Goal: Entertainment & Leisure: Consume media (video, audio)

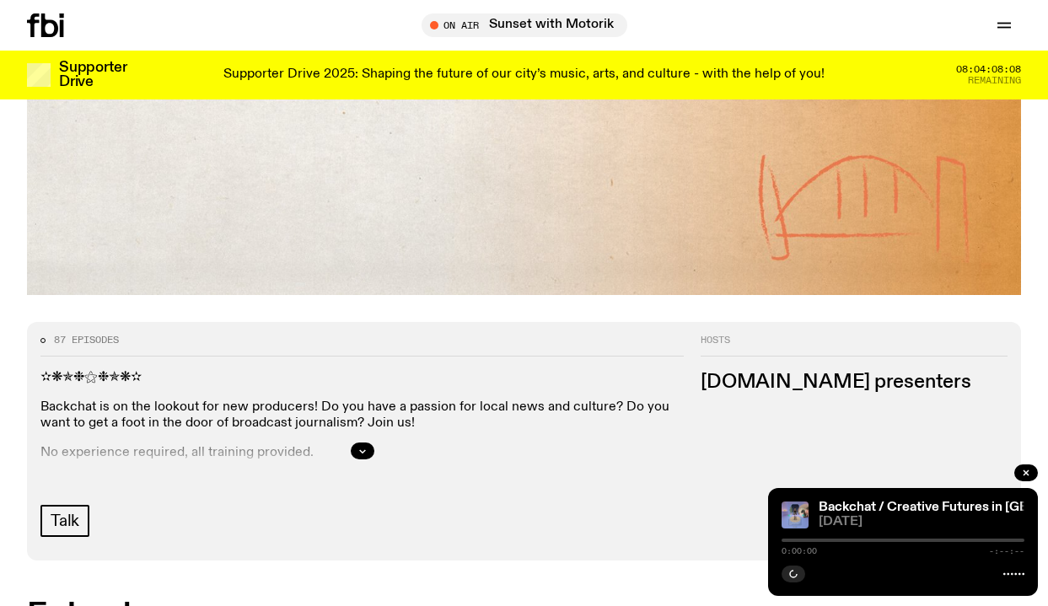
scroll to position [895, 0]
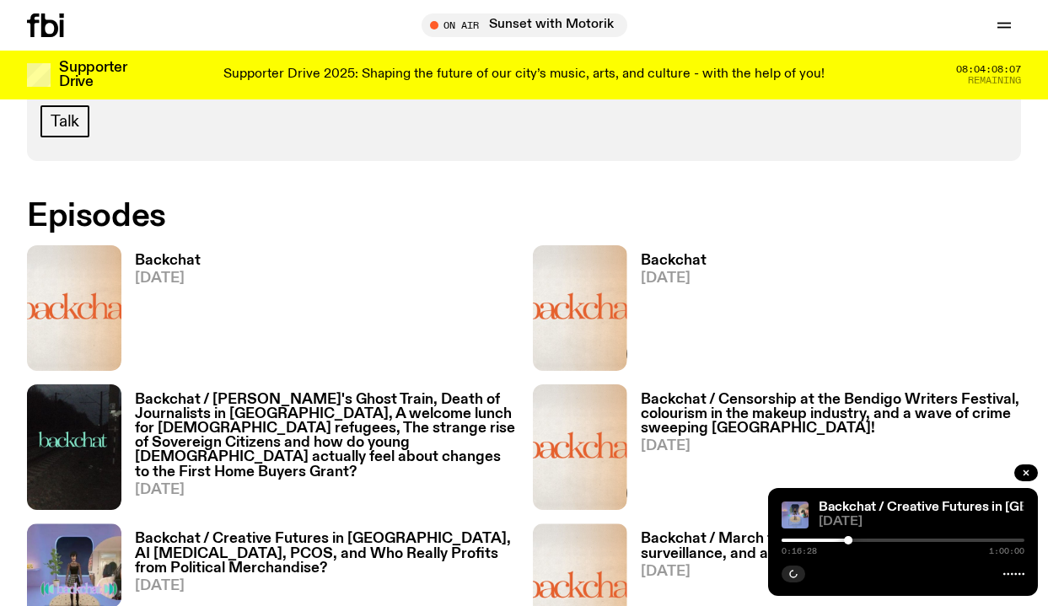
click at [262, 559] on h3 "Backchat / Creative Futures in [GEOGRAPHIC_DATA], AI [MEDICAL_DATA], PCOS, and …" at bounding box center [325, 553] width 381 height 43
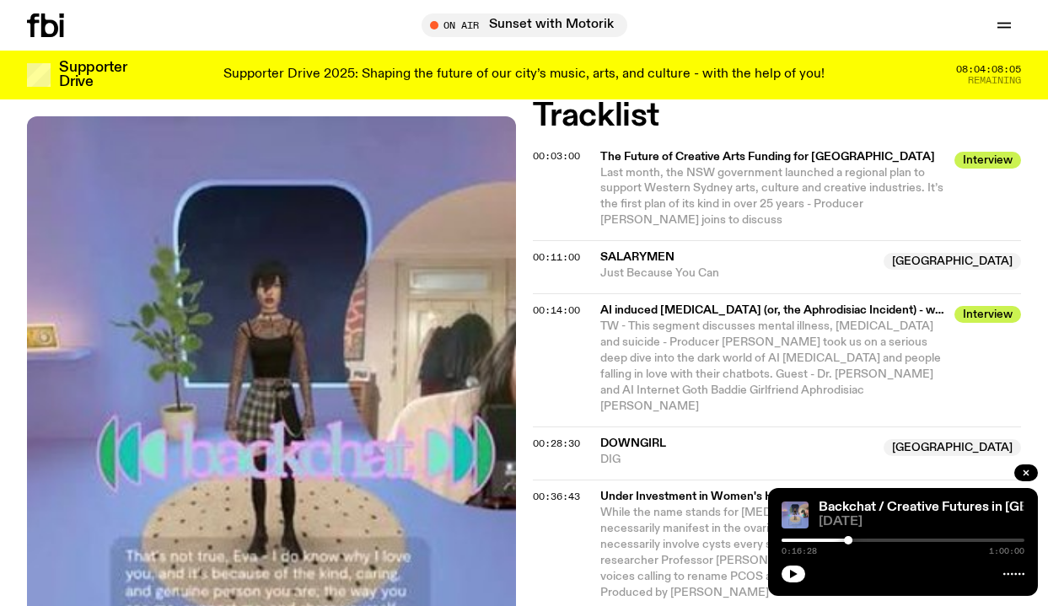
scroll to position [791, 0]
click at [555, 304] on span "00:14:00" at bounding box center [556, 310] width 47 height 13
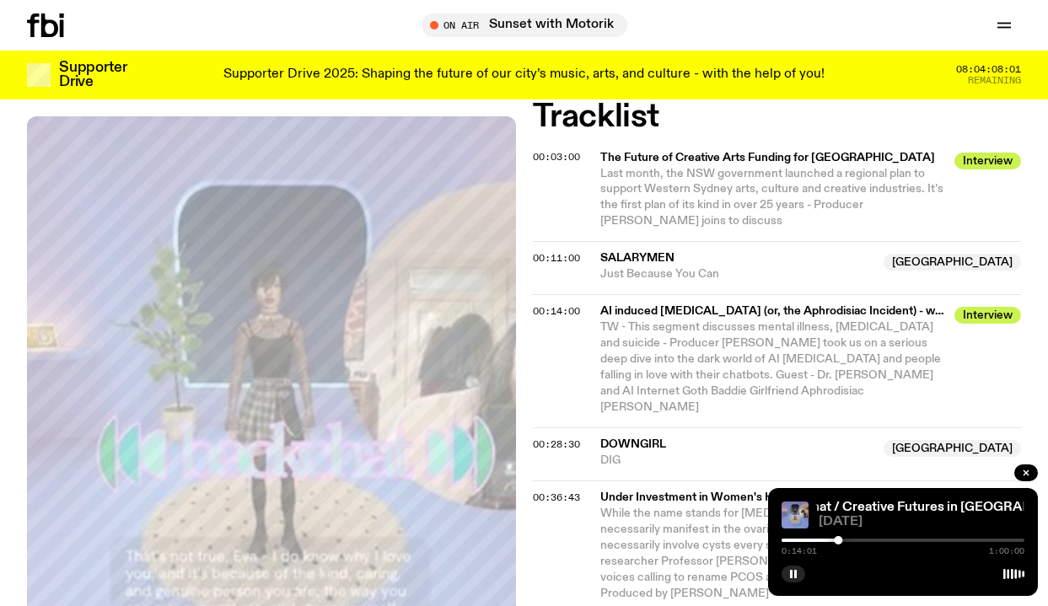
click at [843, 539] on div at bounding box center [902, 540] width 243 height 3
click at [851, 539] on div at bounding box center [902, 540] width 243 height 3
click at [857, 540] on div at bounding box center [902, 540] width 243 height 3
click at [862, 539] on div at bounding box center [902, 540] width 243 height 3
click at [876, 540] on div at bounding box center [902, 540] width 243 height 3
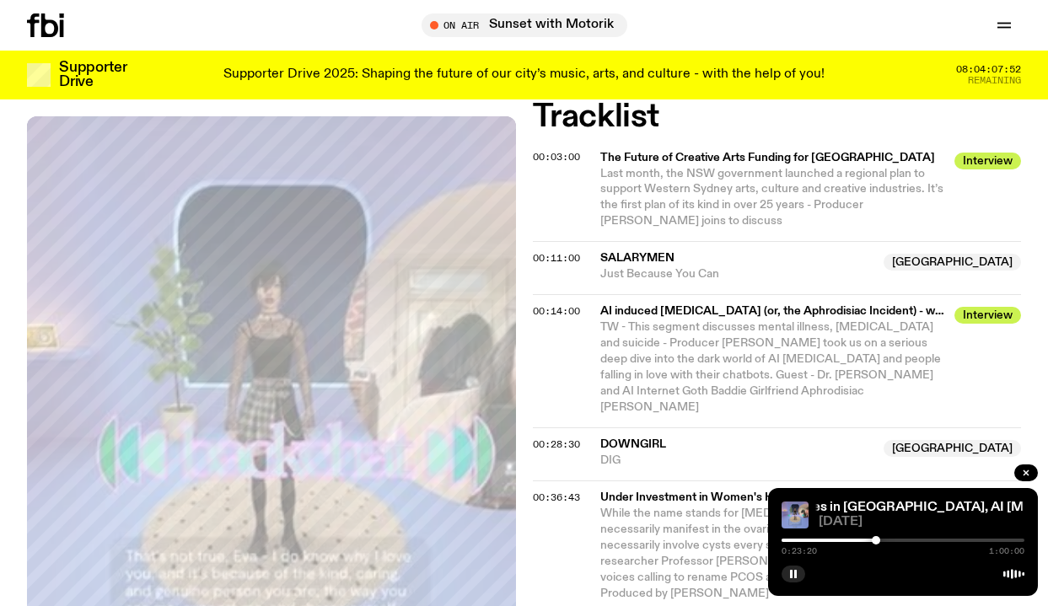
click at [883, 540] on div at bounding box center [902, 540] width 243 height 3
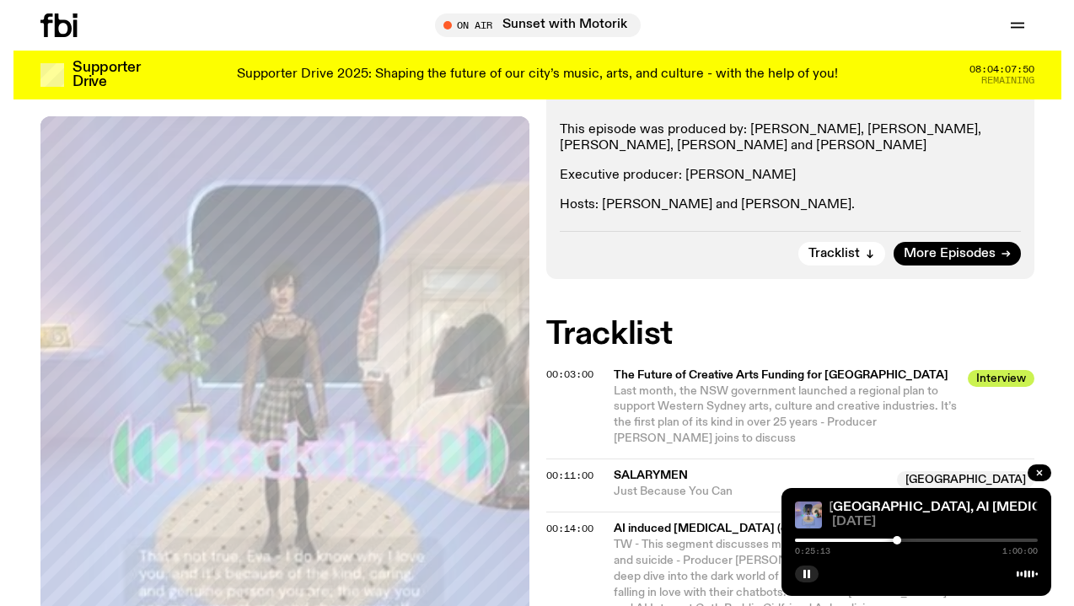
scroll to position [985, 0]
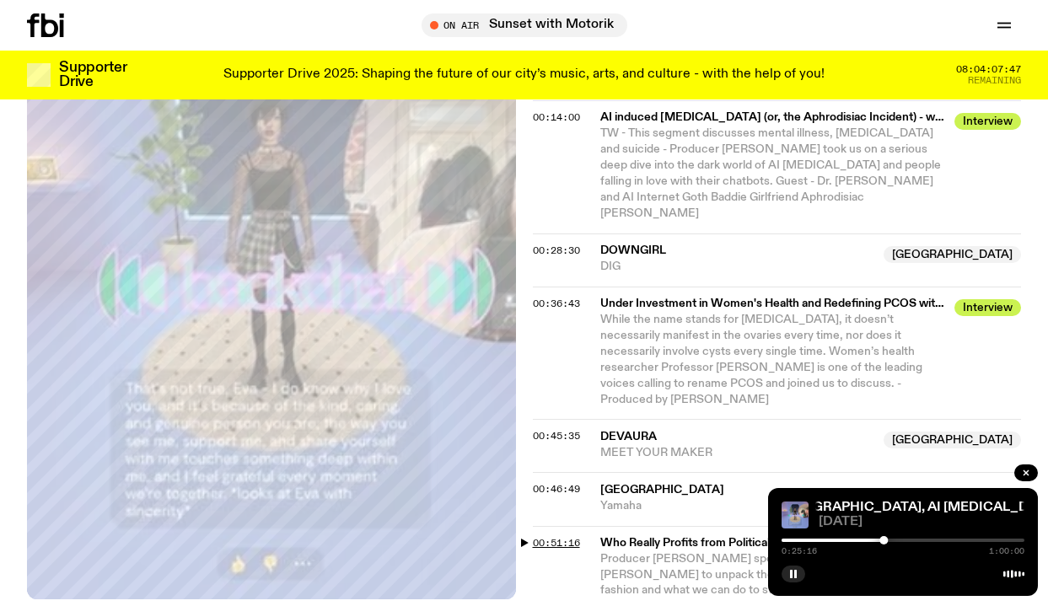
click at [566, 536] on span "00:51:16" at bounding box center [556, 542] width 47 height 13
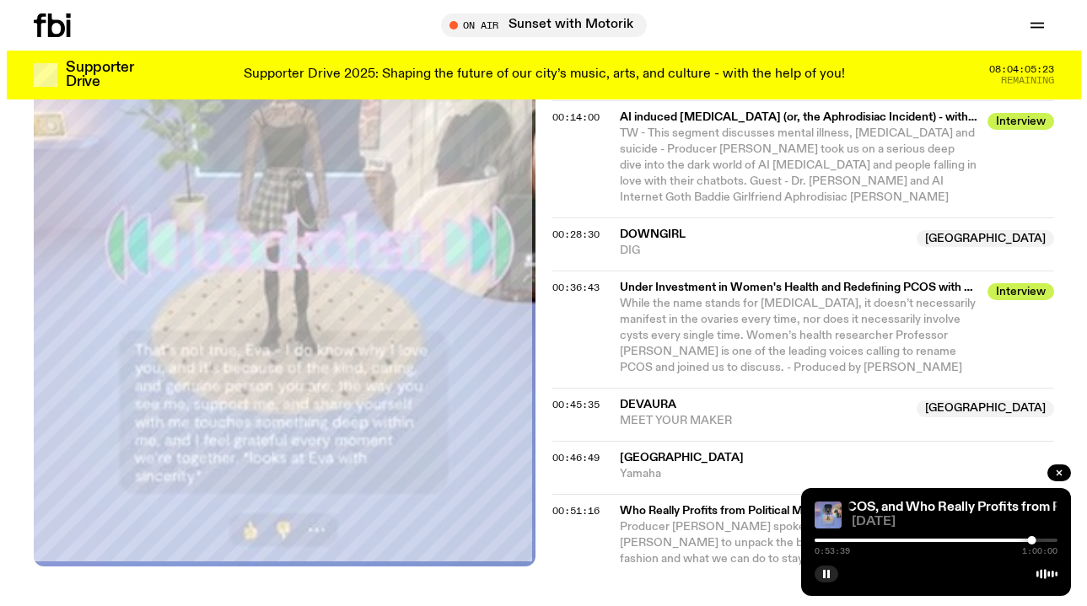
scroll to position [1107, 0]
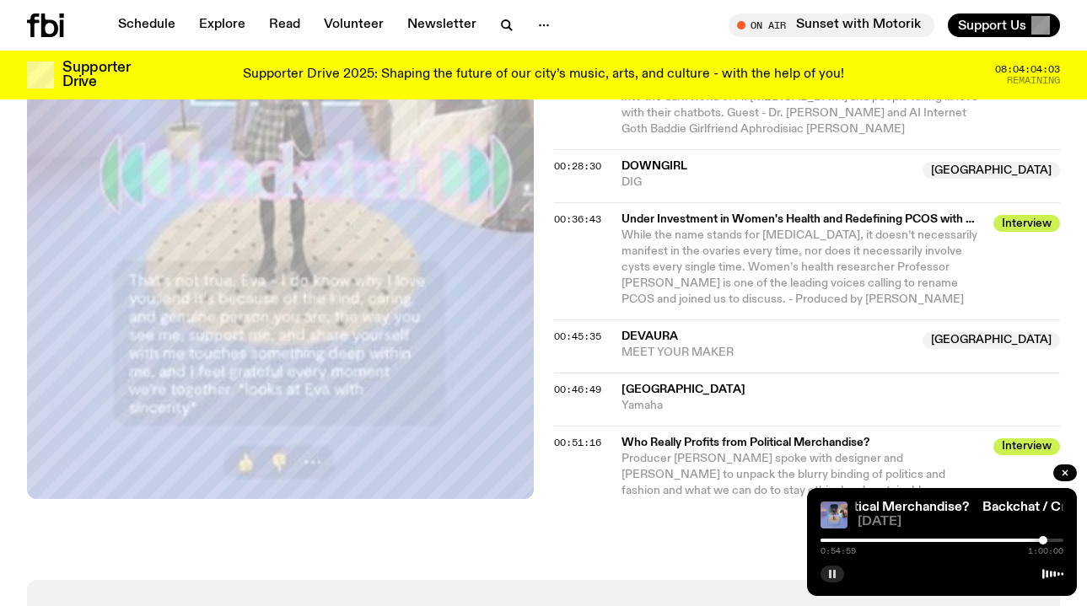
click at [828, 576] on icon "button" at bounding box center [832, 574] width 10 height 10
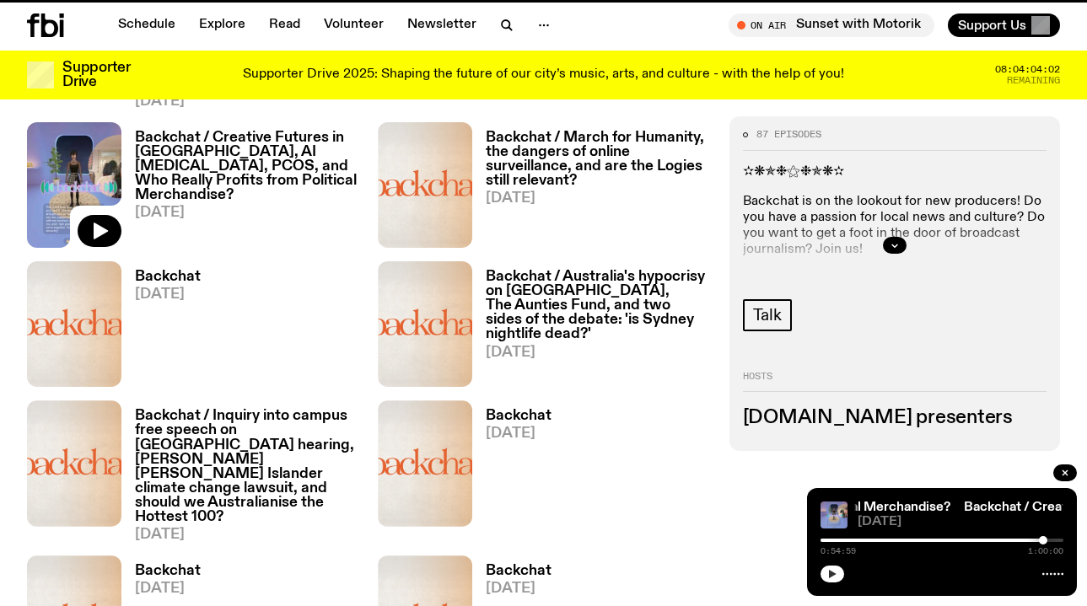
scroll to position [895, 0]
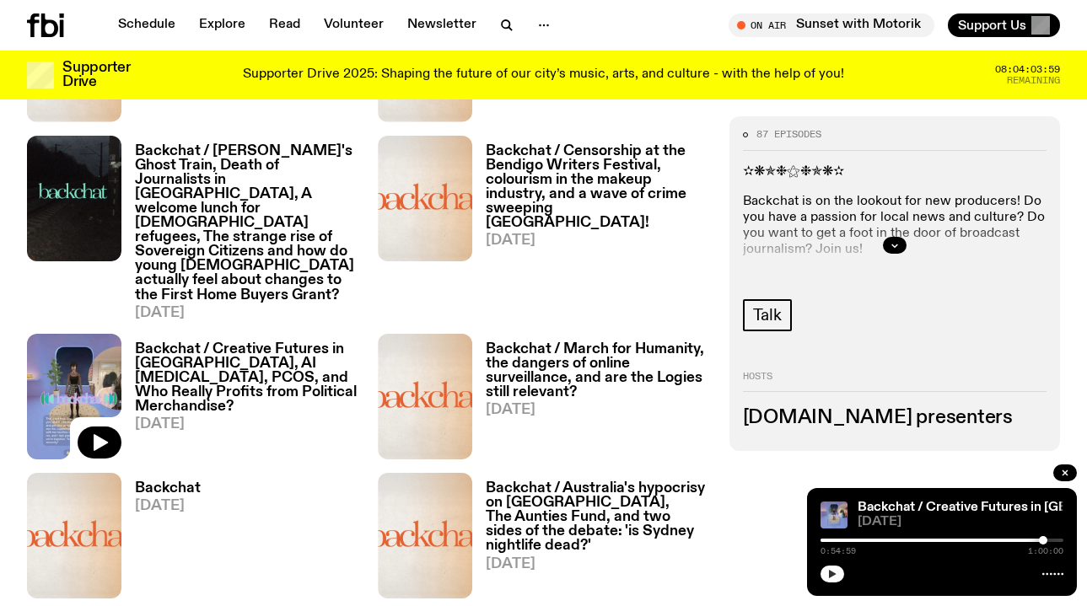
click at [572, 356] on h3 "Backchat / March for Humanity, the dangers of online surveillance, and are the …" at bounding box center [597, 370] width 223 height 57
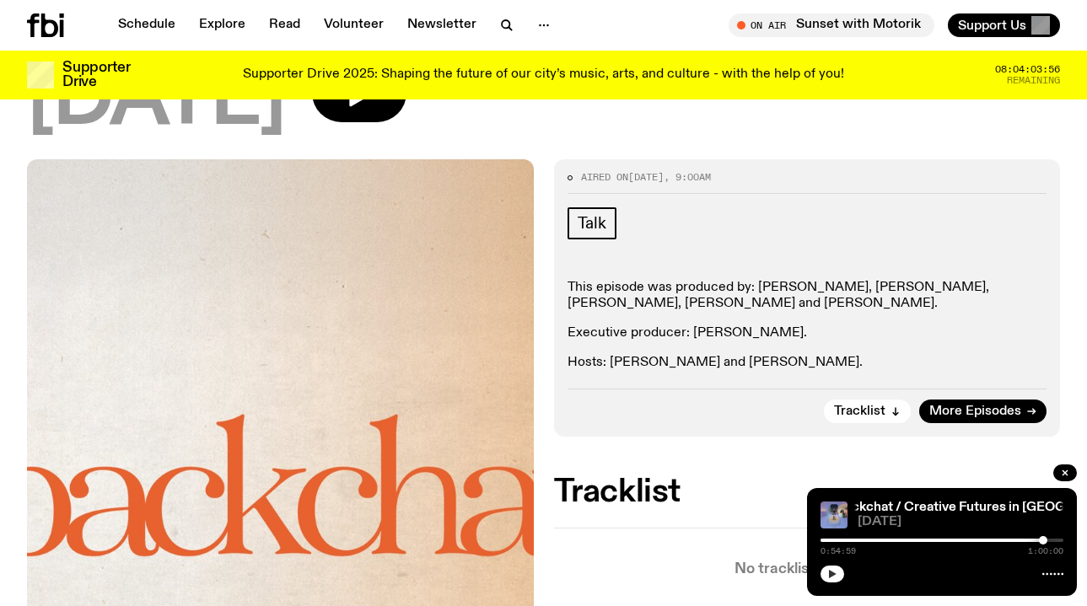
scroll to position [274, 0]
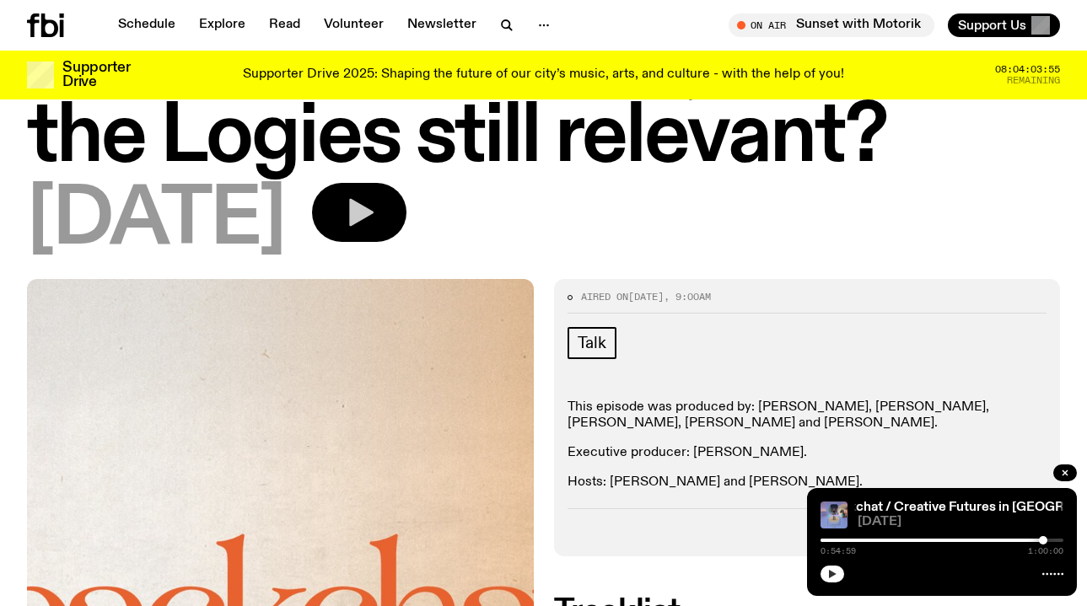
click at [406, 207] on button "button" at bounding box center [359, 212] width 94 height 59
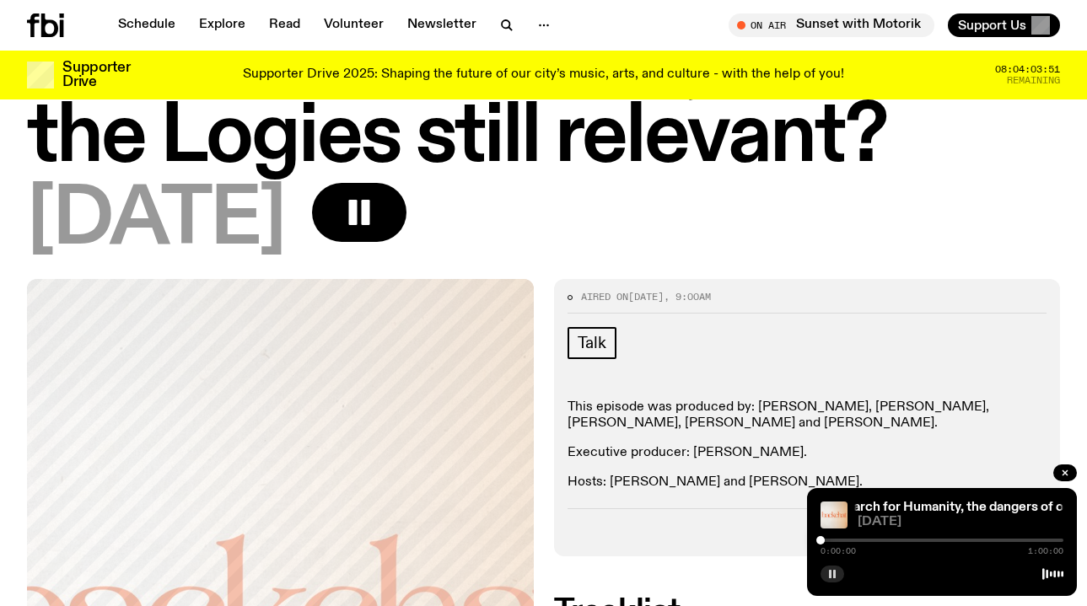
click at [887, 539] on div at bounding box center [941, 540] width 243 height 3
click at [875, 539] on div at bounding box center [765, 540] width 243 height 3
click at [878, 540] on div at bounding box center [878, 540] width 8 height 8
click at [882, 540] on div at bounding box center [878, 540] width 8 height 8
click at [888, 540] on div at bounding box center [941, 540] width 243 height 3
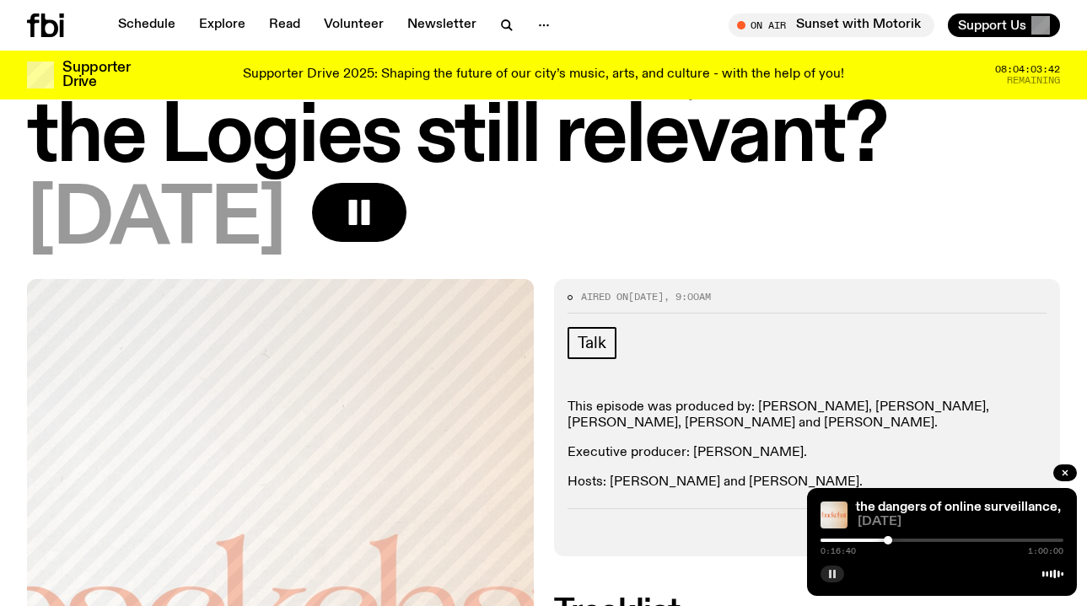
click at [894, 540] on div at bounding box center [941, 540] width 243 height 3
click at [901, 540] on div at bounding box center [941, 540] width 243 height 3
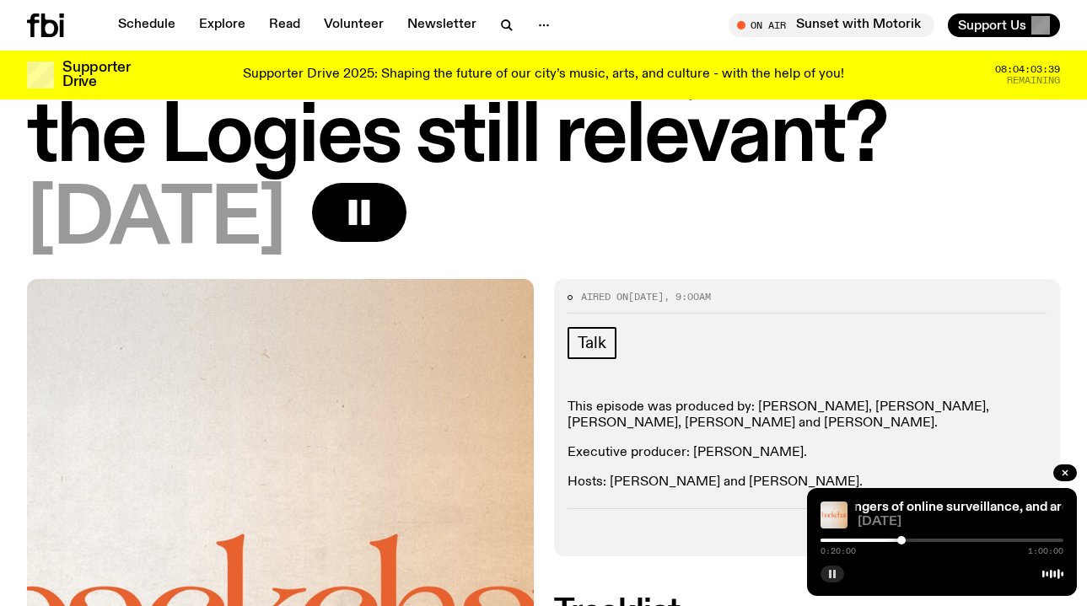
click at [910, 540] on div at bounding box center [941, 540] width 243 height 3
click at [916, 540] on div at bounding box center [941, 540] width 243 height 3
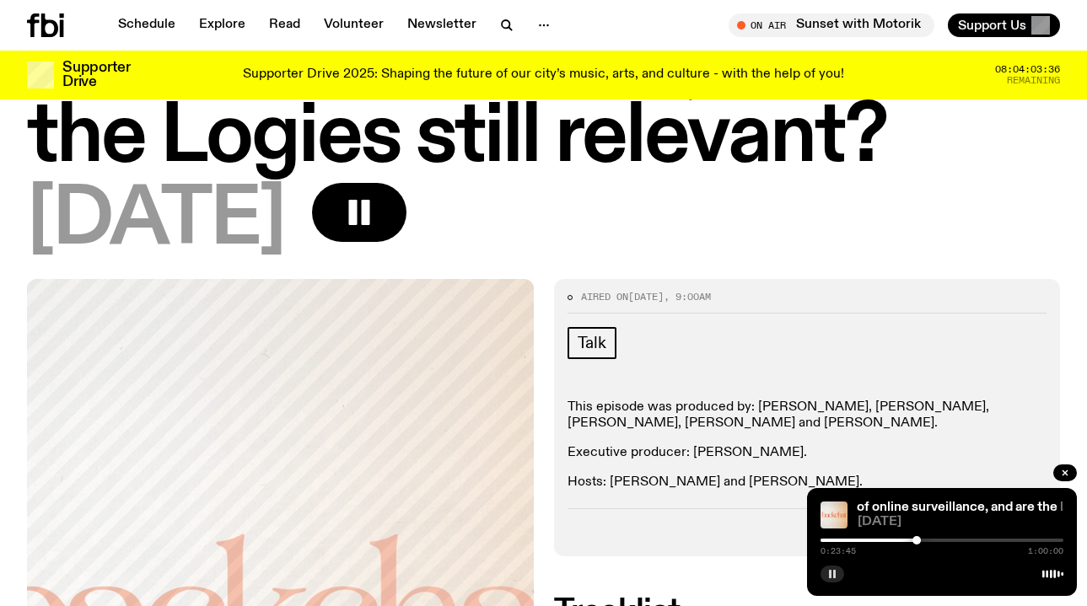
click at [923, 540] on div at bounding box center [941, 540] width 243 height 3
click at [929, 540] on div at bounding box center [941, 540] width 243 height 3
click at [915, 505] on link "Backchat / March for Humanity, the dangers of online surveillance, and are the …" at bounding box center [746, 507] width 595 height 13
click at [937, 540] on div at bounding box center [936, 540] width 8 height 8
click at [939, 540] on div at bounding box center [939, 540] width 8 height 8
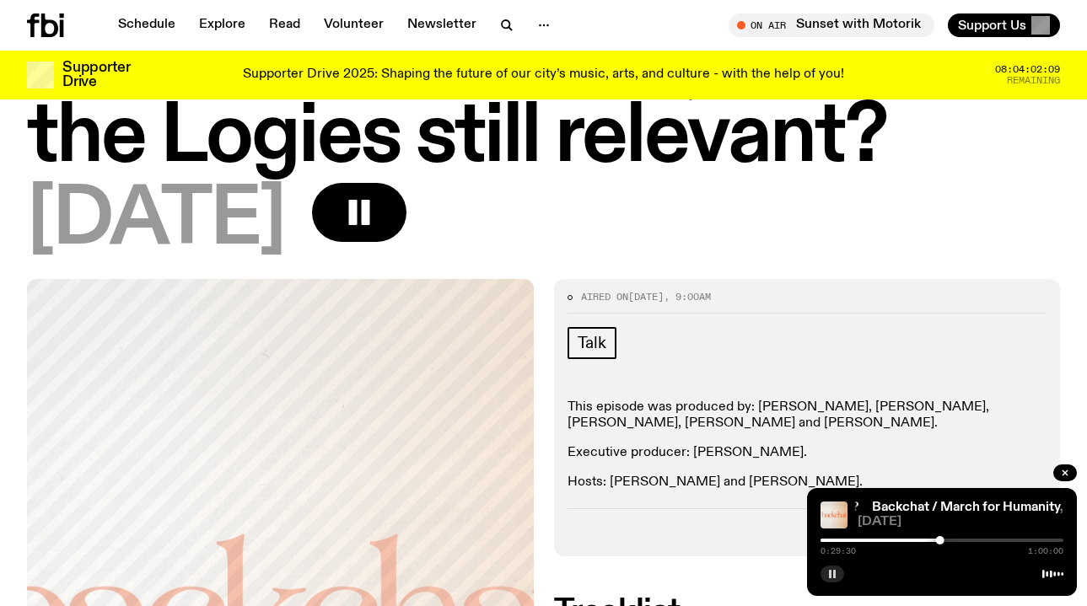
click at [830, 571] on rect "button" at bounding box center [830, 574] width 3 height 8
